Goal: Transaction & Acquisition: Subscribe to service/newsletter

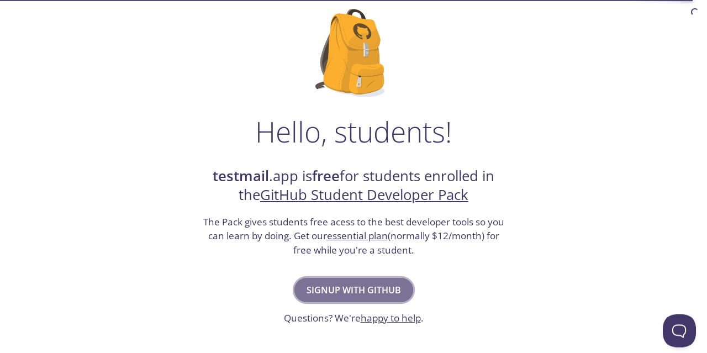
click at [343, 290] on span "Signup with GitHub" at bounding box center [353, 289] width 94 height 15
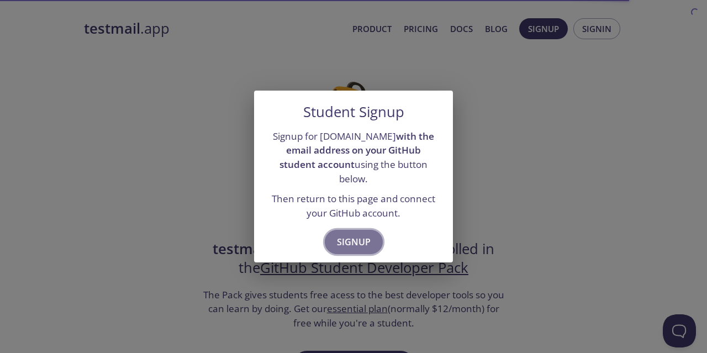
click at [346, 234] on span "Signup" at bounding box center [354, 241] width 34 height 15
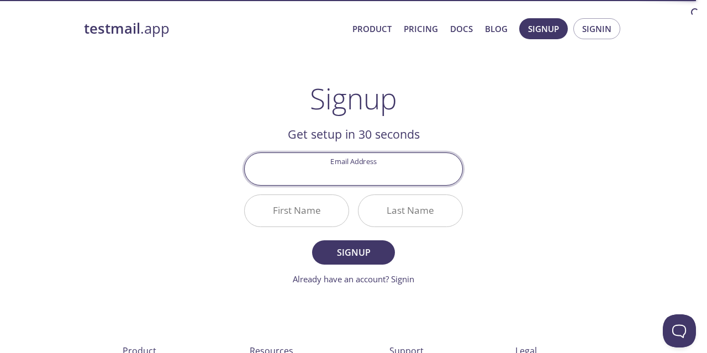
click at [347, 177] on input "Email Address" at bounding box center [353, 168] width 217 height 31
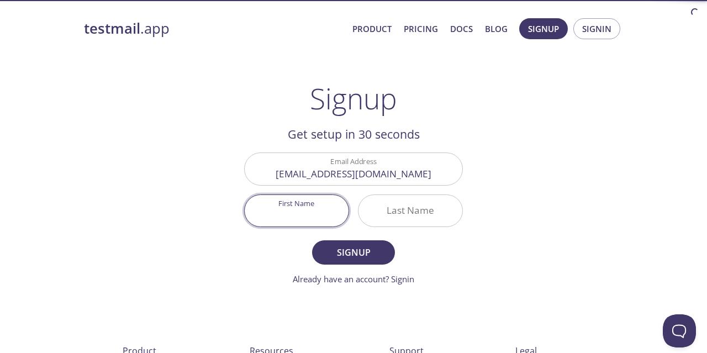
click at [299, 211] on input "First Name" at bounding box center [297, 210] width 104 height 31
click at [322, 172] on input "[EMAIL_ADDRESS][DOMAIN_NAME]" at bounding box center [353, 168] width 217 height 31
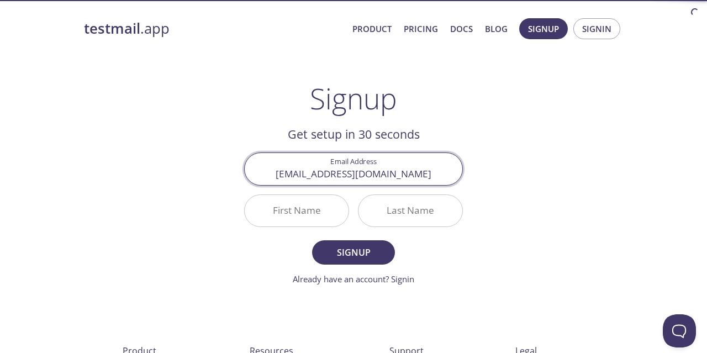
click at [322, 172] on input "[EMAIL_ADDRESS][DOMAIN_NAME]" at bounding box center [353, 168] width 217 height 31
type input "immrigendrabharti@gmail.com"
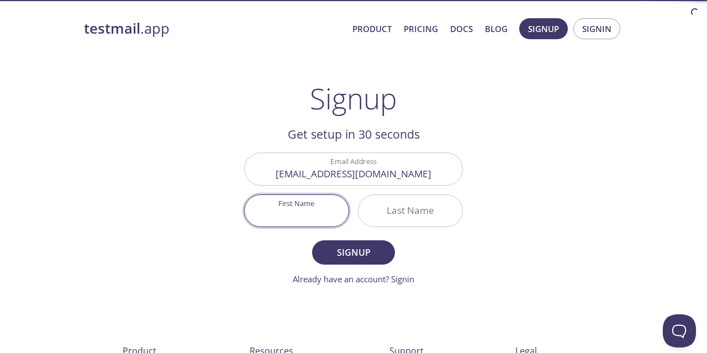
click at [304, 208] on input "First Name" at bounding box center [297, 210] width 104 height 31
type input "[PERSON_NAME]"
click at [428, 211] on input "Last Name" at bounding box center [410, 210] width 104 height 31
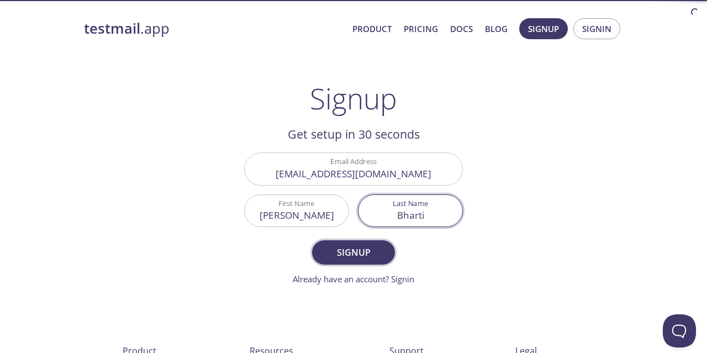
type input "Bharti"
click at [365, 246] on span "Signup" at bounding box center [353, 252] width 59 height 15
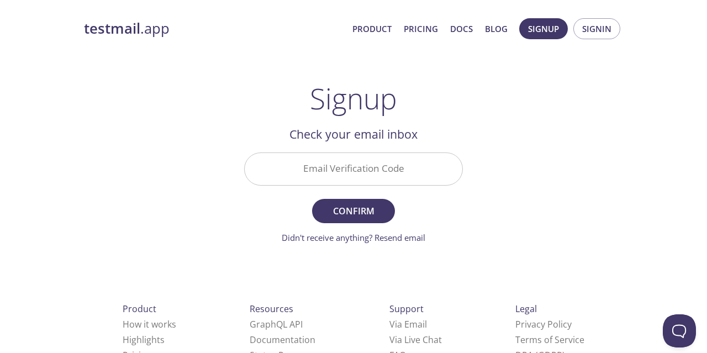
click at [380, 166] on input "Email Verification Code" at bounding box center [353, 168] width 217 height 31
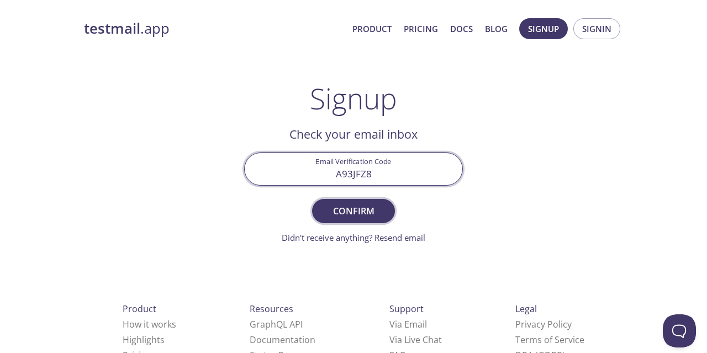
type input "A93JFZ8"
click at [361, 214] on span "Confirm" at bounding box center [353, 210] width 59 height 15
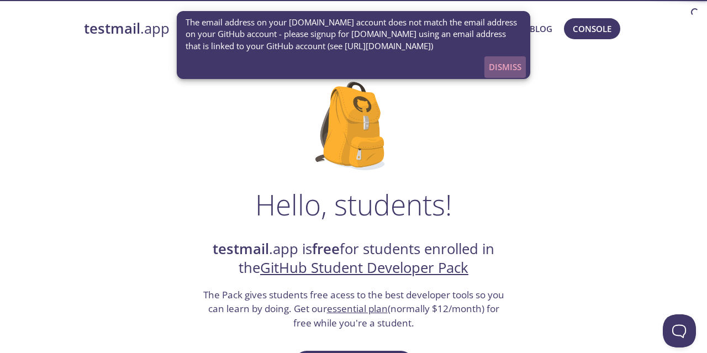
click at [511, 66] on span "Dismiss" at bounding box center [505, 67] width 33 height 14
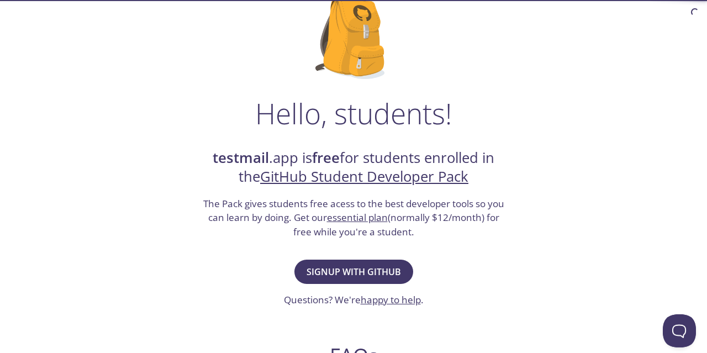
scroll to position [92, 0]
click at [363, 273] on span "Signup with GitHub" at bounding box center [353, 270] width 94 height 15
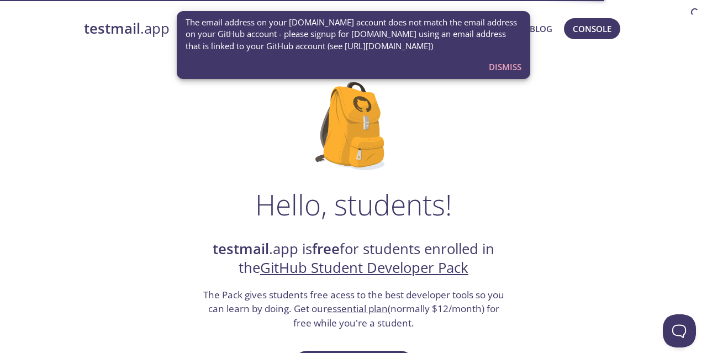
click at [494, 67] on span "Dismiss" at bounding box center [505, 67] width 33 height 14
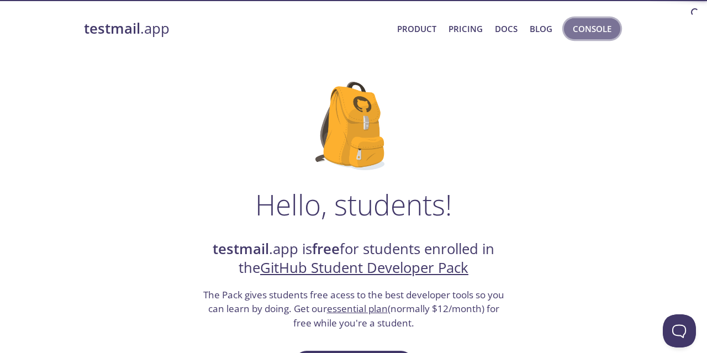
click at [590, 22] on span "Console" at bounding box center [591, 29] width 39 height 14
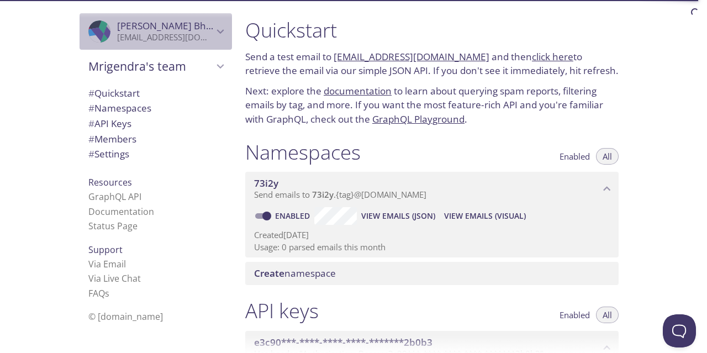
click at [210, 30] on span "Mrigendra Bharti" at bounding box center [165, 26] width 96 height 12
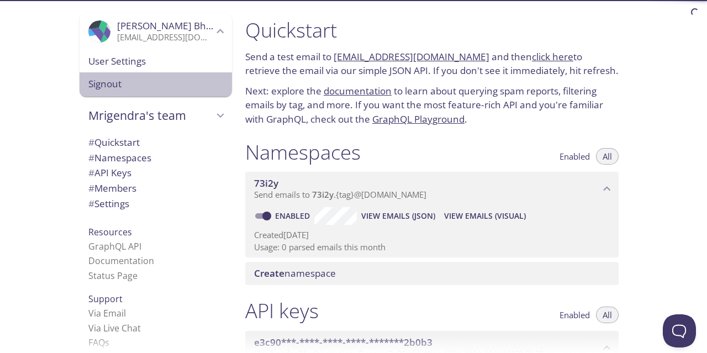
click at [131, 81] on span "Signout" at bounding box center [155, 84] width 135 height 14
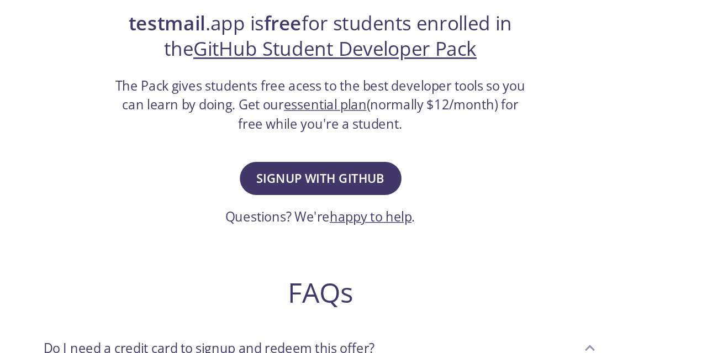
scroll to position [171, 0]
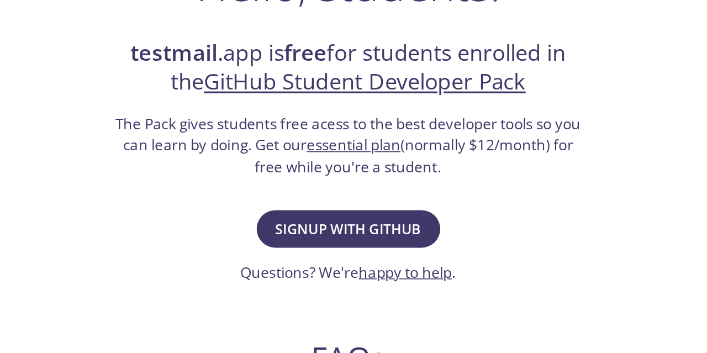
scroll to position [0, 0]
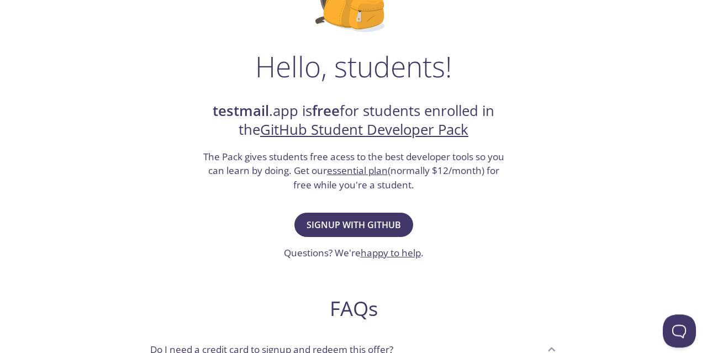
scroll to position [138, 0]
click at [369, 219] on span "Signup with GitHub" at bounding box center [353, 224] width 94 height 15
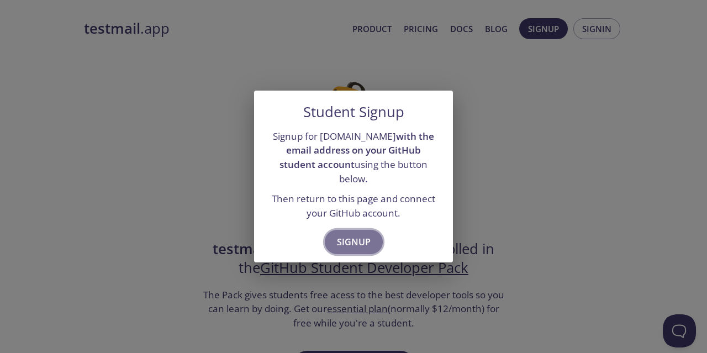
click at [362, 234] on span "Signup" at bounding box center [354, 241] width 34 height 15
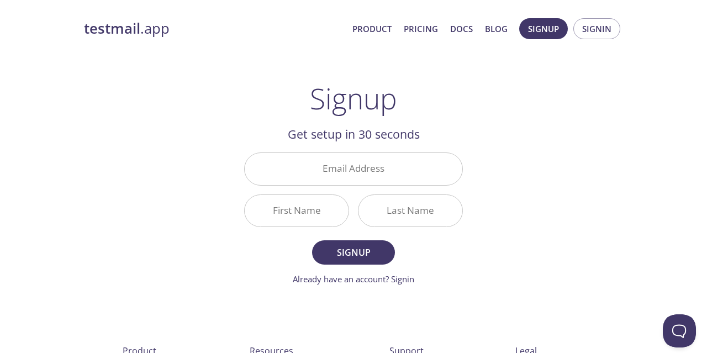
click at [379, 167] on input "Email Address" at bounding box center [353, 168] width 217 height 31
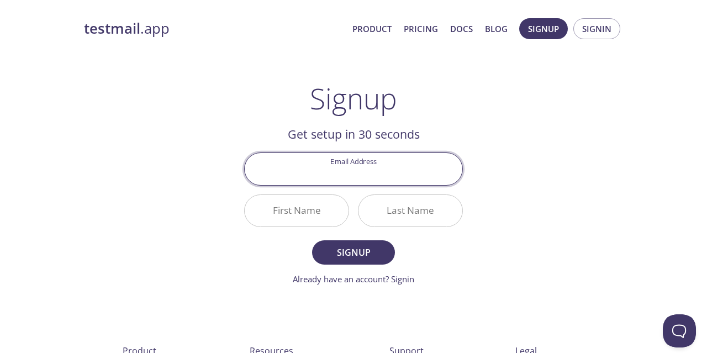
click at [365, 174] on input "Email Address" at bounding box center [353, 168] width 217 height 31
type input "[EMAIL_ADDRESS][DOMAIN_NAME]"
click at [316, 213] on input "First Name" at bounding box center [297, 210] width 104 height 31
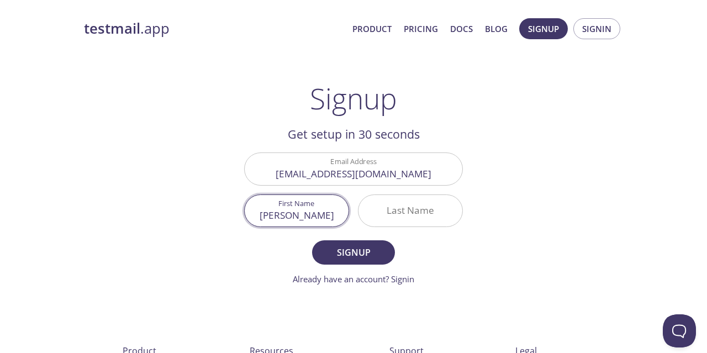
type input "[PERSON_NAME]"
click at [416, 211] on input "Last Name" at bounding box center [410, 210] width 104 height 31
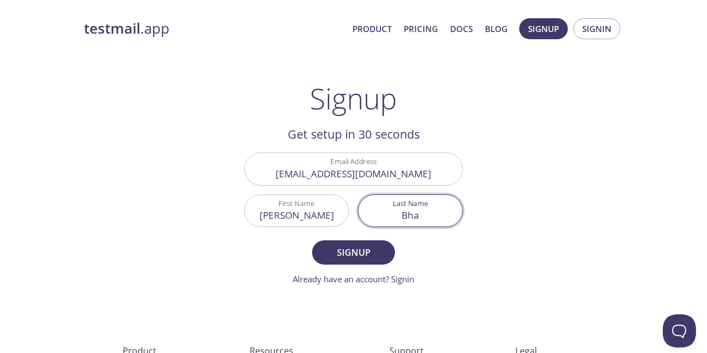
click at [401, 221] on input "Bha" at bounding box center [410, 210] width 104 height 31
click at [439, 221] on input "Bha" at bounding box center [410, 210] width 104 height 31
type input "Bharti"
click at [367, 250] on span "Signup" at bounding box center [353, 252] width 59 height 15
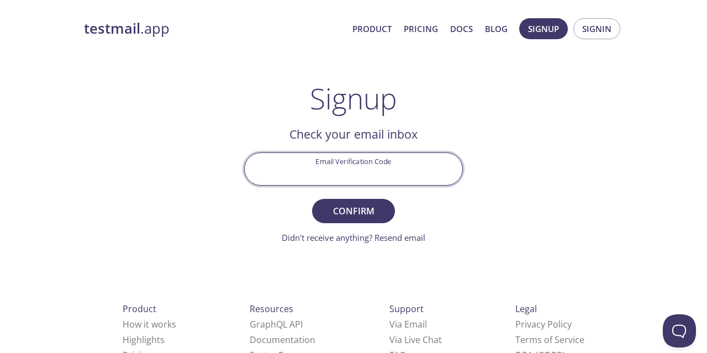
click at [324, 168] on input "Email Verification Code" at bounding box center [353, 168] width 217 height 31
type input "18S2T23"
click at [369, 208] on span "Confirm" at bounding box center [353, 210] width 59 height 15
